Goal: Information Seeking & Learning: Understand process/instructions

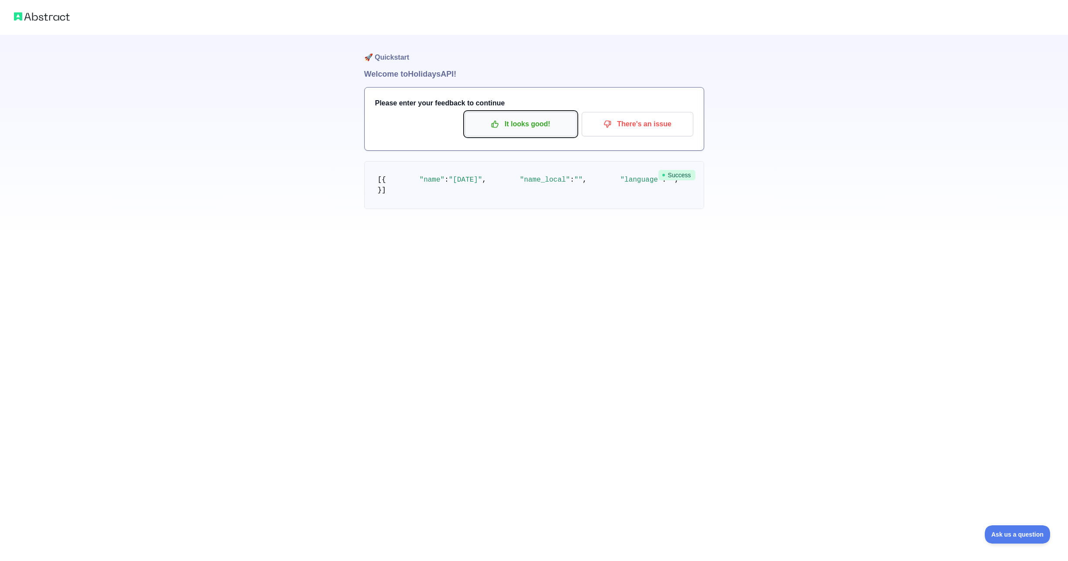
click at [556, 126] on p "It looks good!" at bounding box center [521, 124] width 99 height 15
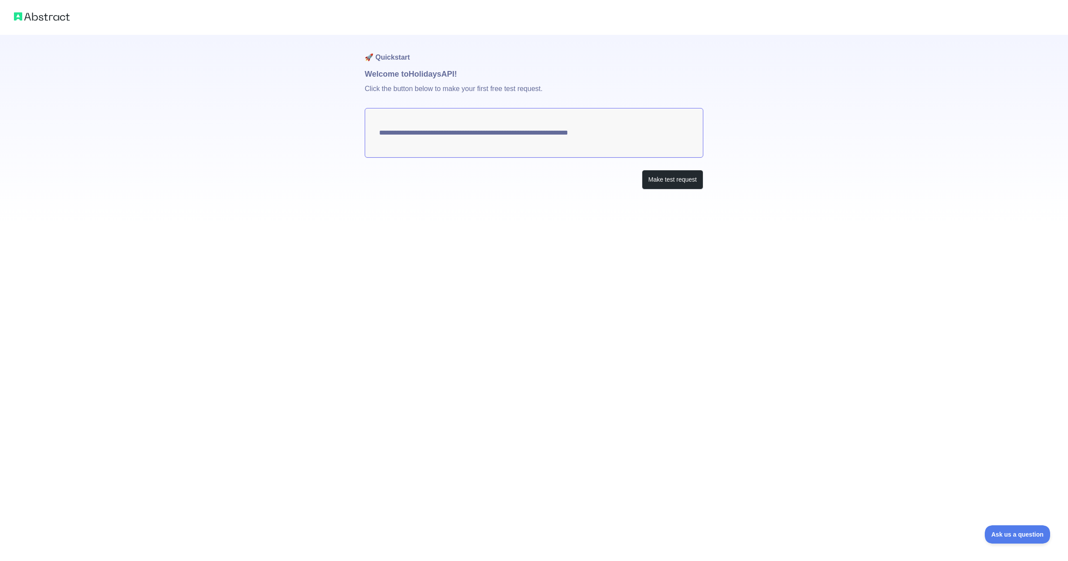
click at [527, 134] on textarea "**********" at bounding box center [534, 133] width 339 height 50
click at [1012, 534] on span "Ask us a question" at bounding box center [1013, 533] width 65 height 6
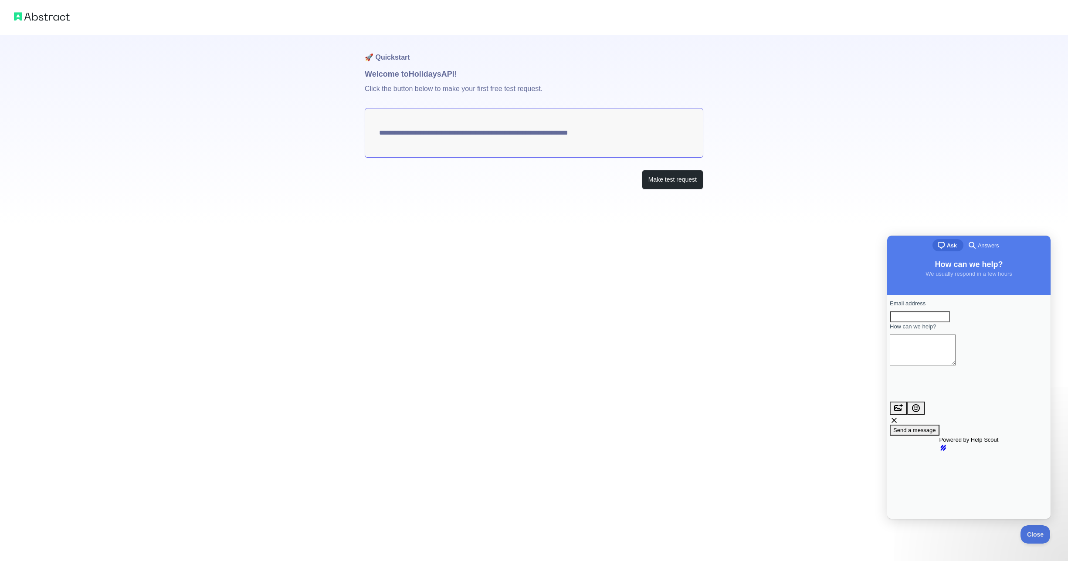
click at [605, 275] on div "**********" at bounding box center [534, 280] width 1068 height 561
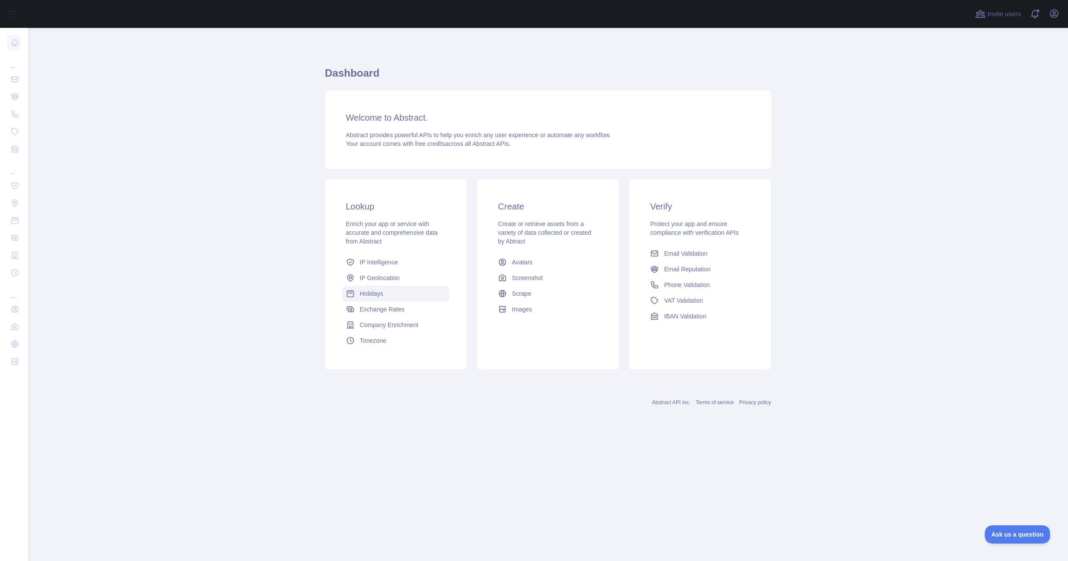
click at [389, 292] on link "Holidays" at bounding box center [396, 294] width 107 height 16
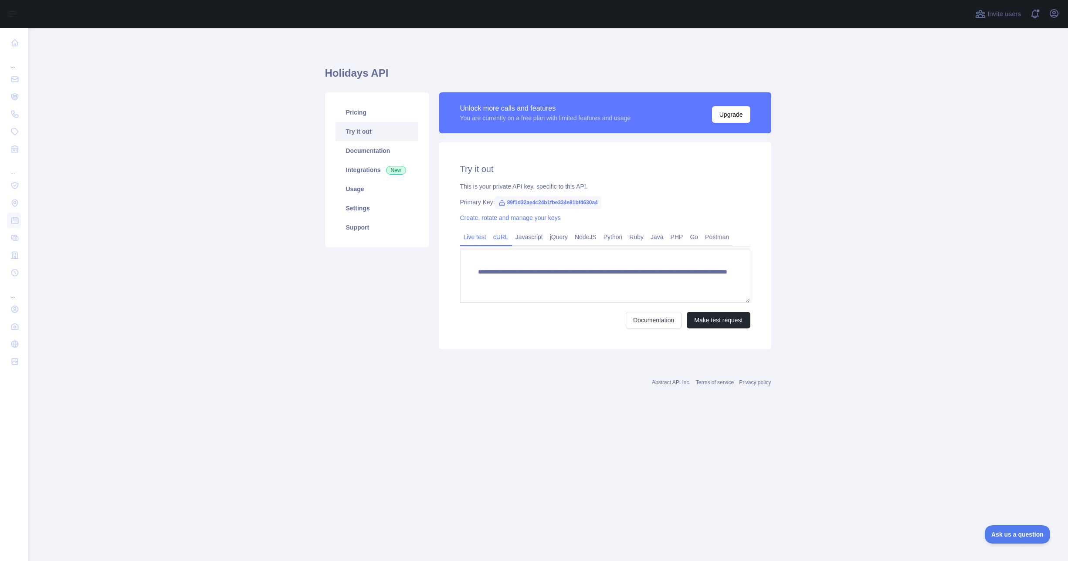
click at [502, 238] on link "cURL" at bounding box center [501, 237] width 22 height 14
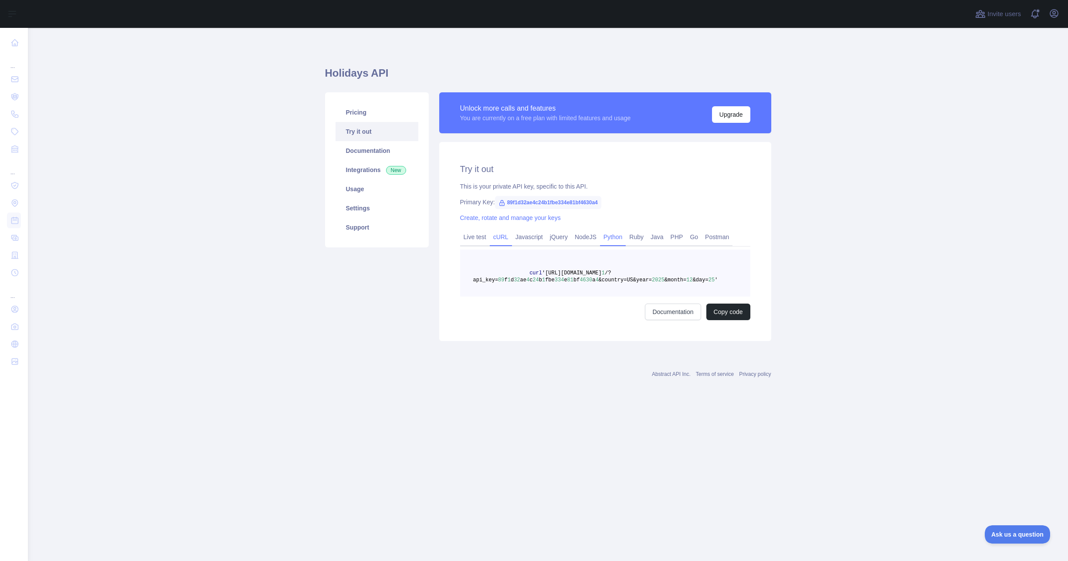
click at [608, 238] on link "Python" at bounding box center [613, 237] width 26 height 14
click at [497, 238] on link "cURL" at bounding box center [501, 237] width 22 height 14
drag, startPoint x: 633, startPoint y: 278, endPoint x: 627, endPoint y: 278, distance: 5.7
click at [627, 278] on span "&country=US&year=" at bounding box center [625, 280] width 53 height 6
click at [733, 309] on button "Copy code" at bounding box center [729, 312] width 44 height 17
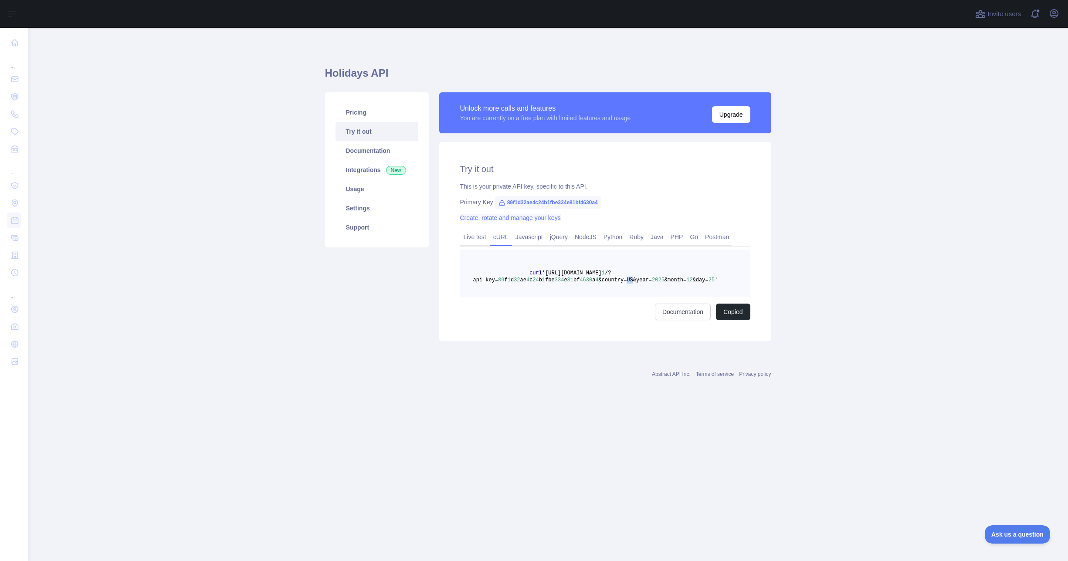
click at [521, 216] on link "Create, rotate and manage your keys" at bounding box center [510, 217] width 101 height 7
